Goal: Task Accomplishment & Management: Use online tool/utility

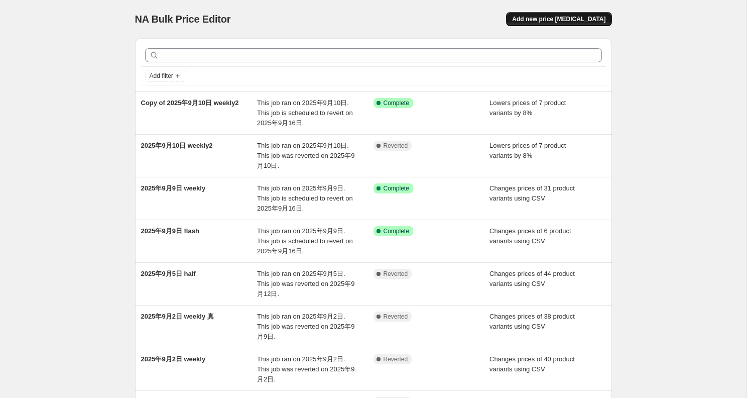
click at [570, 18] on span "Add new price change job" at bounding box center [558, 19] width 93 height 8
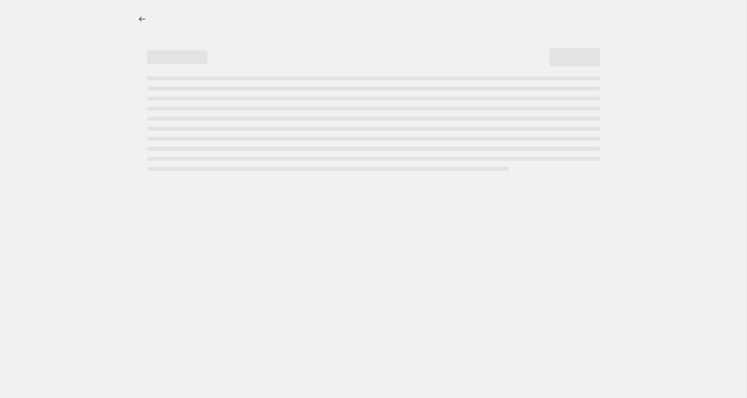
select select "percentage"
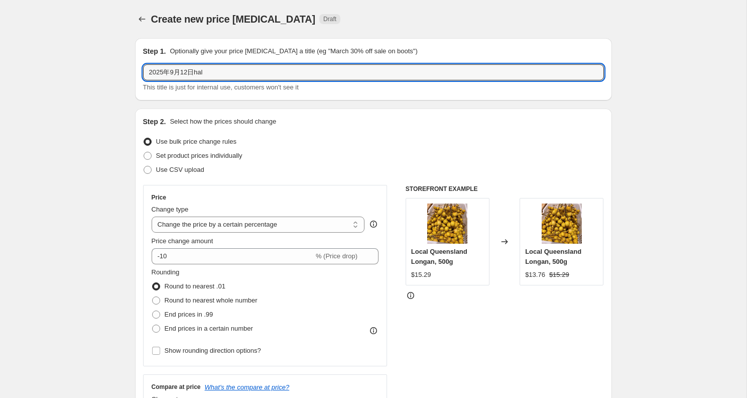
drag, startPoint x: 196, startPoint y: 70, endPoint x: 323, endPoint y: 82, distance: 127.6
click at [323, 82] on div "2025年9月12日hal This title is just for internal use, customers won't see it" at bounding box center [373, 78] width 461 height 28
type input "2025年9月12日half price"
click at [171, 166] on span "Use CSV upload" at bounding box center [180, 170] width 48 height 8
click at [144, 166] on input "Use CSV upload" at bounding box center [144, 166] width 1 height 1
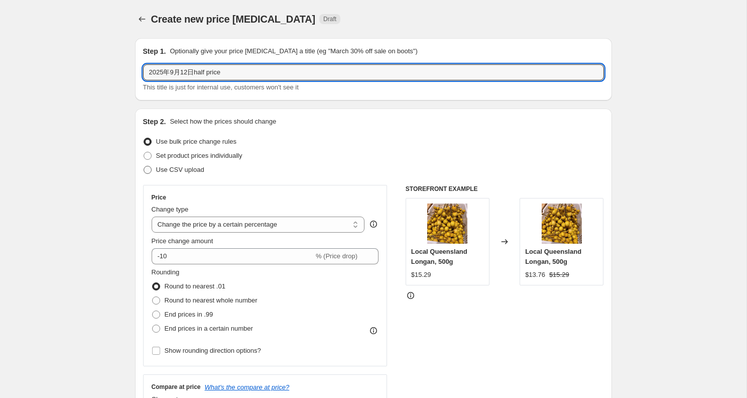
radio input "true"
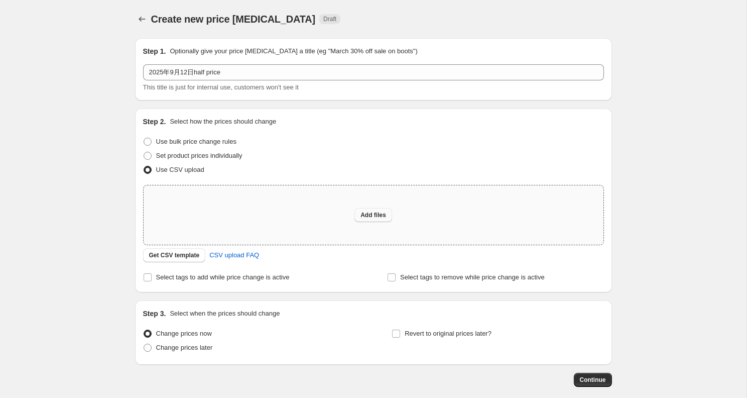
click at [363, 211] on span "Add files" at bounding box center [374, 215] width 26 height 8
type input "C:\fakepath\half-9.12.csv"
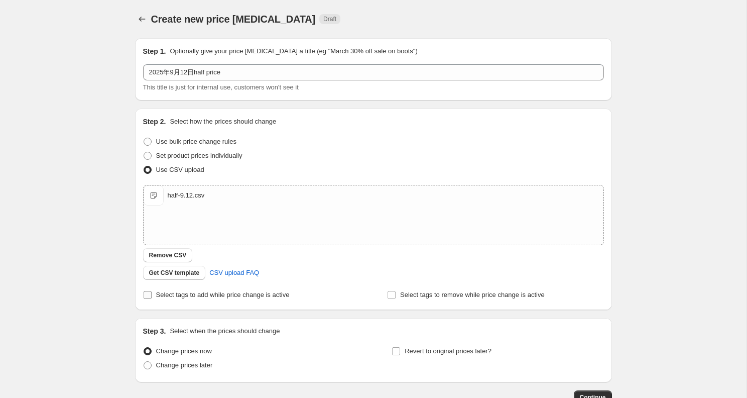
click at [205, 296] on span "Select tags to add while price change is active" at bounding box center [223, 295] width 134 height 8
click at [152, 296] on input "Select tags to add while price change is active" at bounding box center [148, 295] width 8 height 8
checkbox input "true"
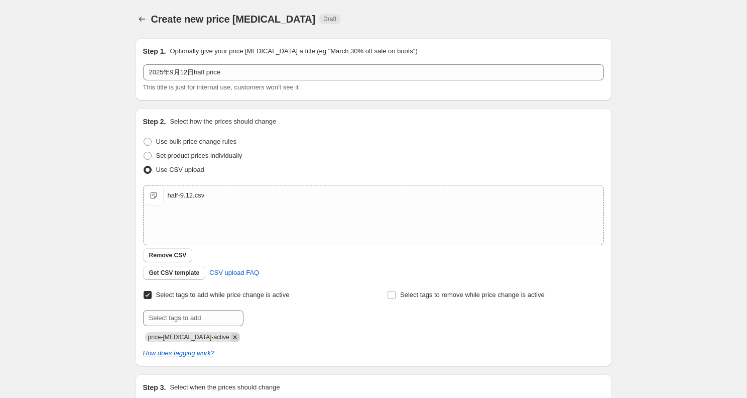
click at [230, 338] on icon "Remove price-change-job-active" at bounding box center [234, 336] width 9 height 9
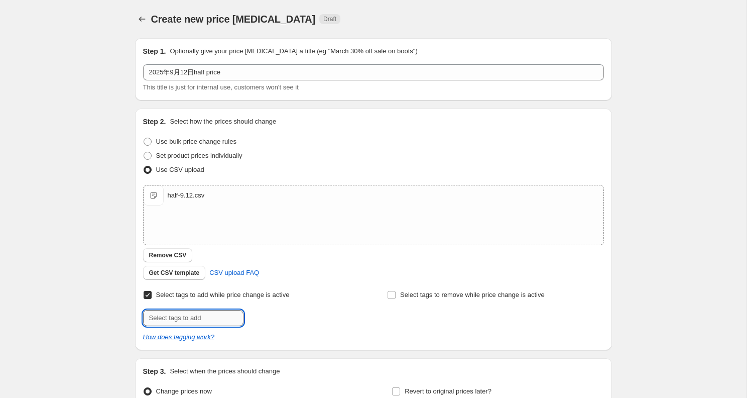
click at [214, 315] on input "text" at bounding box center [193, 318] width 100 height 16
type input "half-price"
click at [270, 321] on button "Add half-price" at bounding box center [272, 317] width 53 height 14
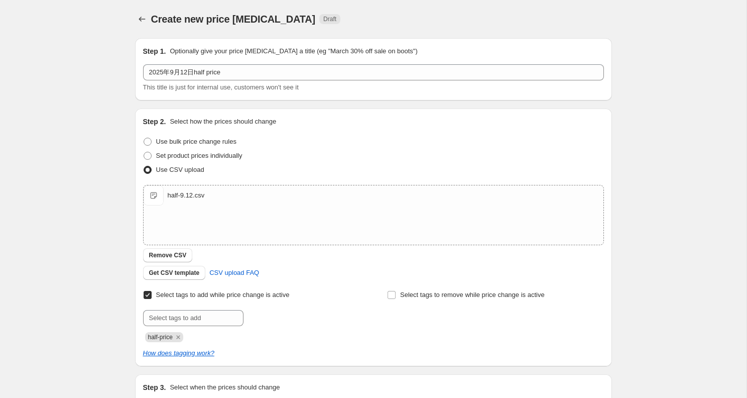
scroll to position [124, 0]
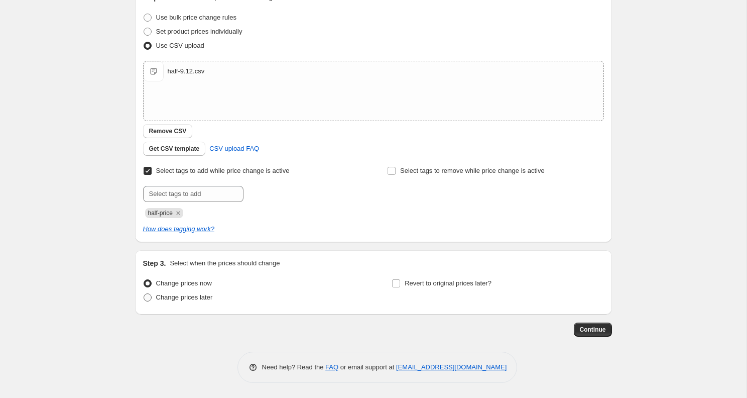
click at [176, 297] on span "Change prices later" at bounding box center [184, 297] width 57 height 8
click at [144, 294] on input "Change prices later" at bounding box center [144, 293] width 1 height 1
radio input "true"
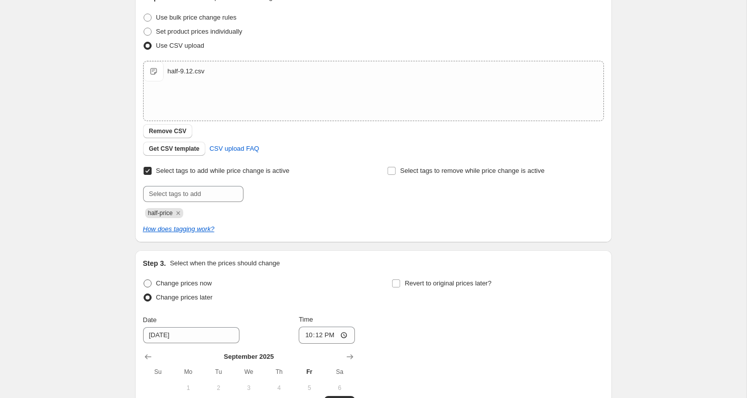
click at [171, 283] on span "Change prices now" at bounding box center [184, 283] width 56 height 8
click at [144, 280] on input "Change prices now" at bounding box center [144, 279] width 1 height 1
radio input "true"
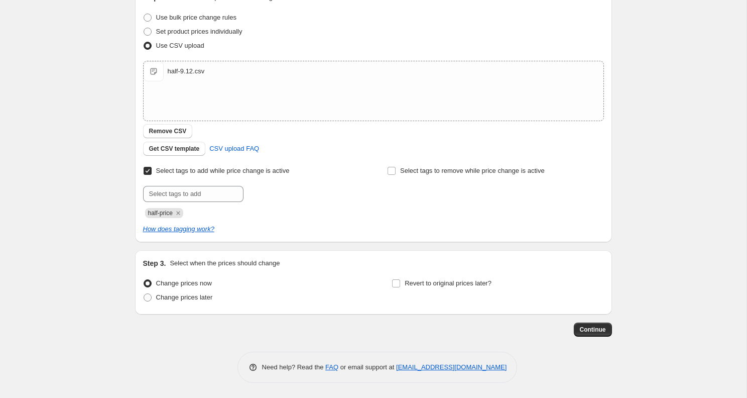
click at [422, 290] on div "Revert to original prices later?" at bounding box center [498, 291] width 212 height 30
click at [421, 287] on span "Revert to original prices later?" at bounding box center [448, 283] width 87 height 10
click at [400, 287] on input "Revert to original prices later?" at bounding box center [396, 283] width 8 height 8
checkbox input "true"
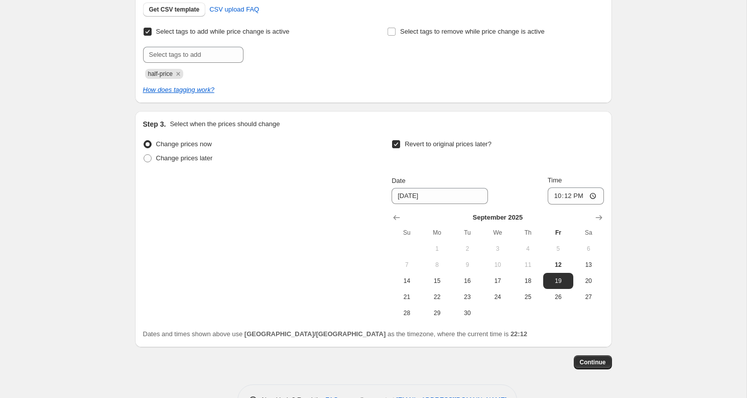
scroll to position [292, 0]
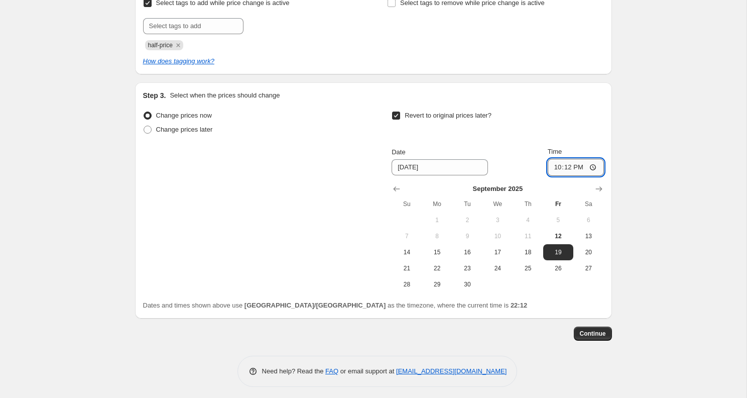
click at [579, 168] on input "22:12" at bounding box center [576, 167] width 56 height 17
type input "22:00"
click at [592, 329] on span "Continue" at bounding box center [593, 333] width 26 height 8
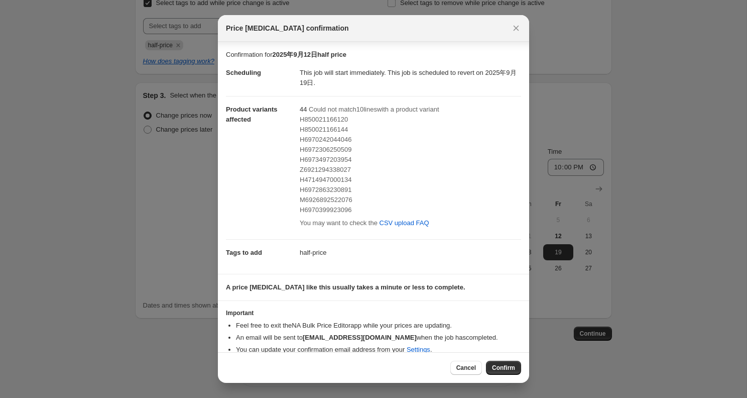
scroll to position [13, 0]
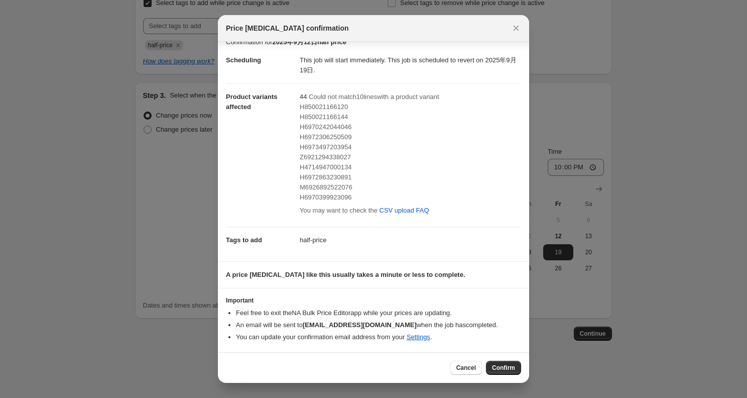
click at [311, 330] on ul "Feel free to exit the NA Bulk Price Editor app while your prices are updating. …" at bounding box center [373, 325] width 295 height 34
click at [499, 364] on button "Confirm" at bounding box center [503, 368] width 35 height 14
